Goal: Task Accomplishment & Management: Complete application form

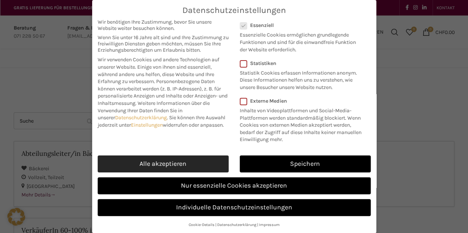
click at [156, 159] on link "Alle akzeptieren" at bounding box center [163, 164] width 131 height 17
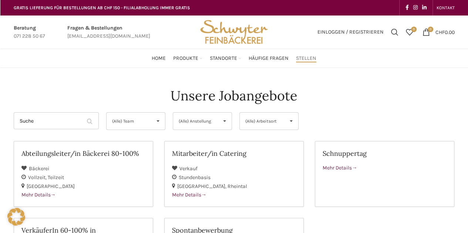
checkbox input "true"
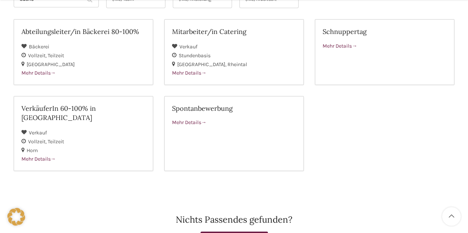
scroll to position [122, 0]
click at [206, 108] on h2 "Spontanbewerbung" at bounding box center [234, 108] width 124 height 9
